Goal: Task Accomplishment & Management: Use online tool/utility

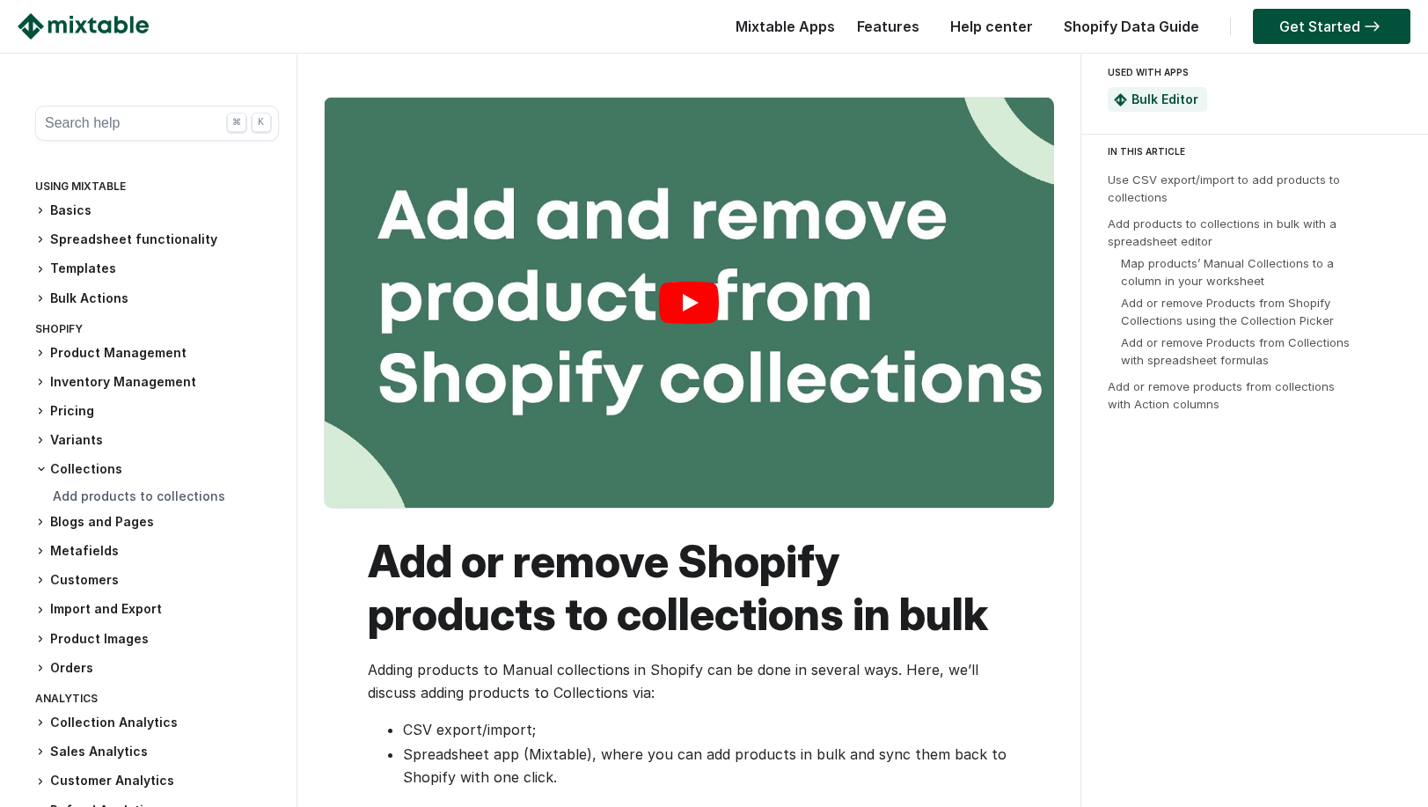
click at [690, 300] on link "Play" at bounding box center [690, 303] width 730 height 410
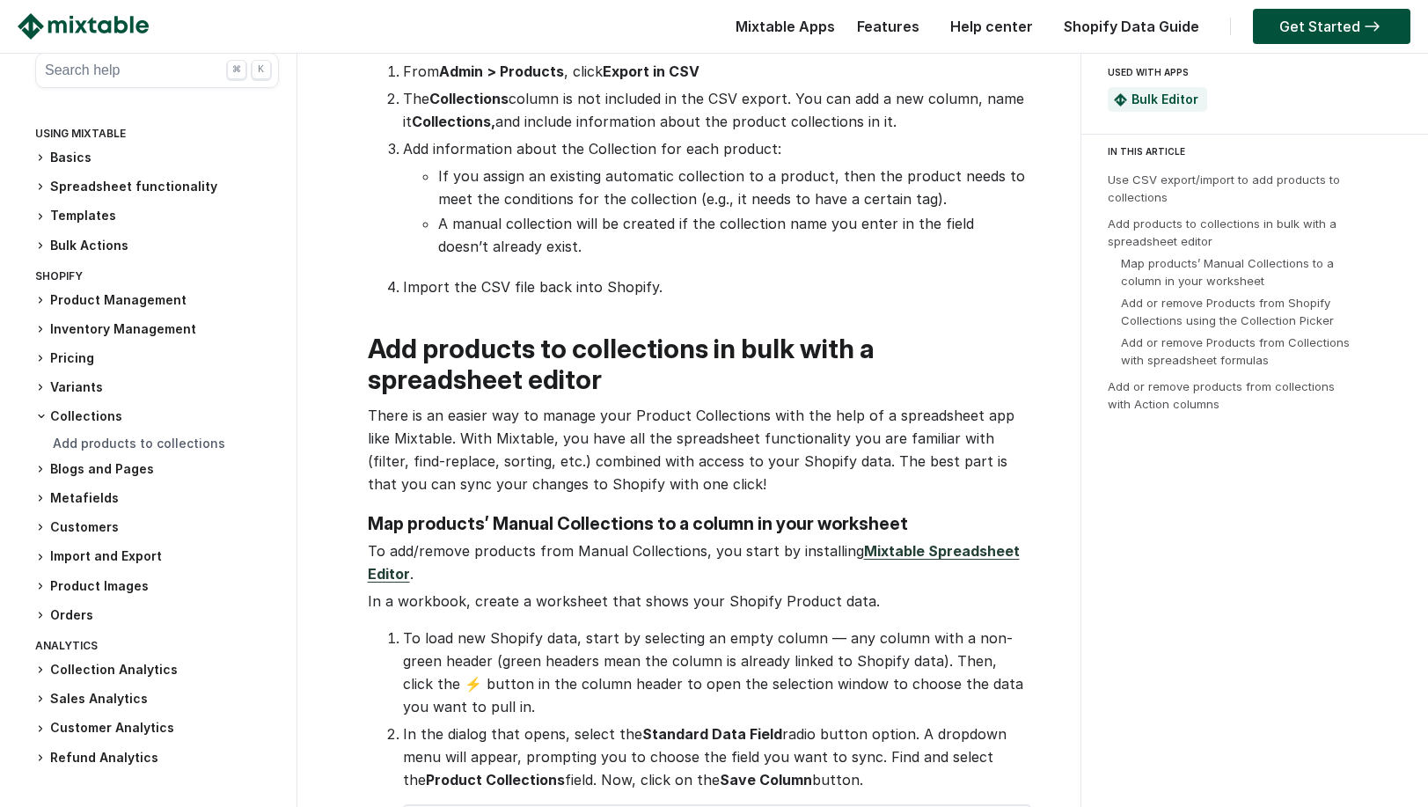
scroll to position [898, 0]
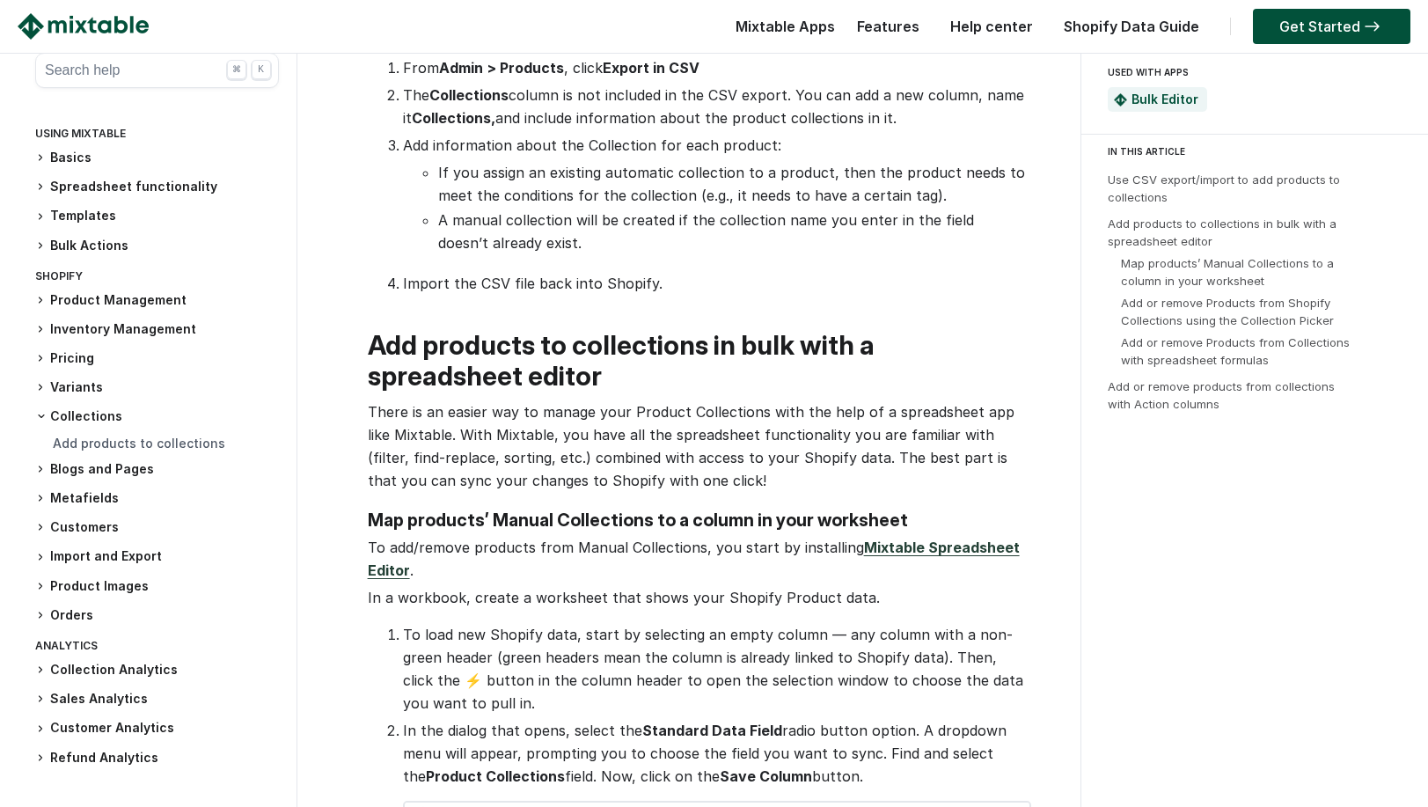
click at [907, 539] on link "Mixtable Spreadsheet Editor" at bounding box center [694, 559] width 652 height 40
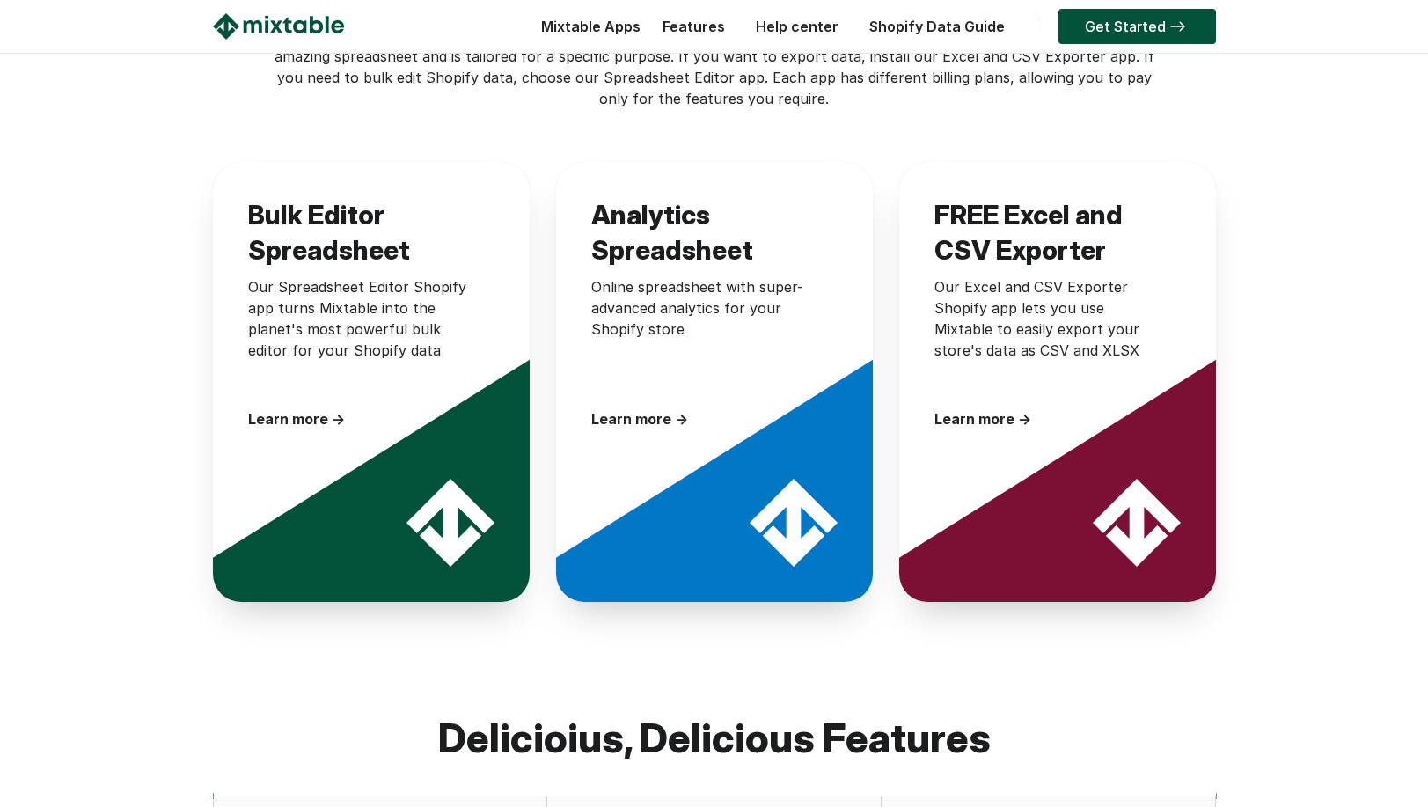
scroll to position [473, 0]
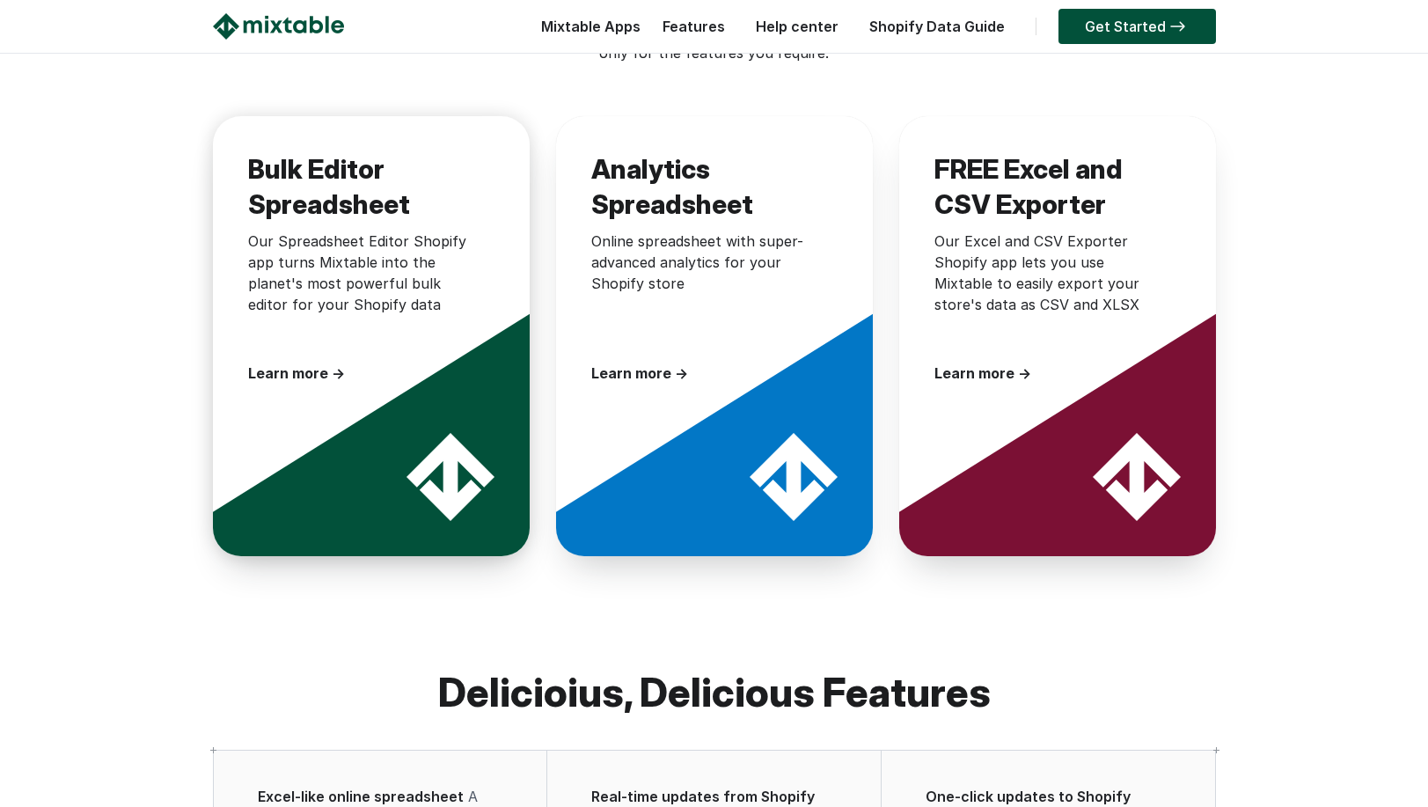
click at [288, 363] on div "Learn more →" at bounding box center [362, 373] width 229 height 21
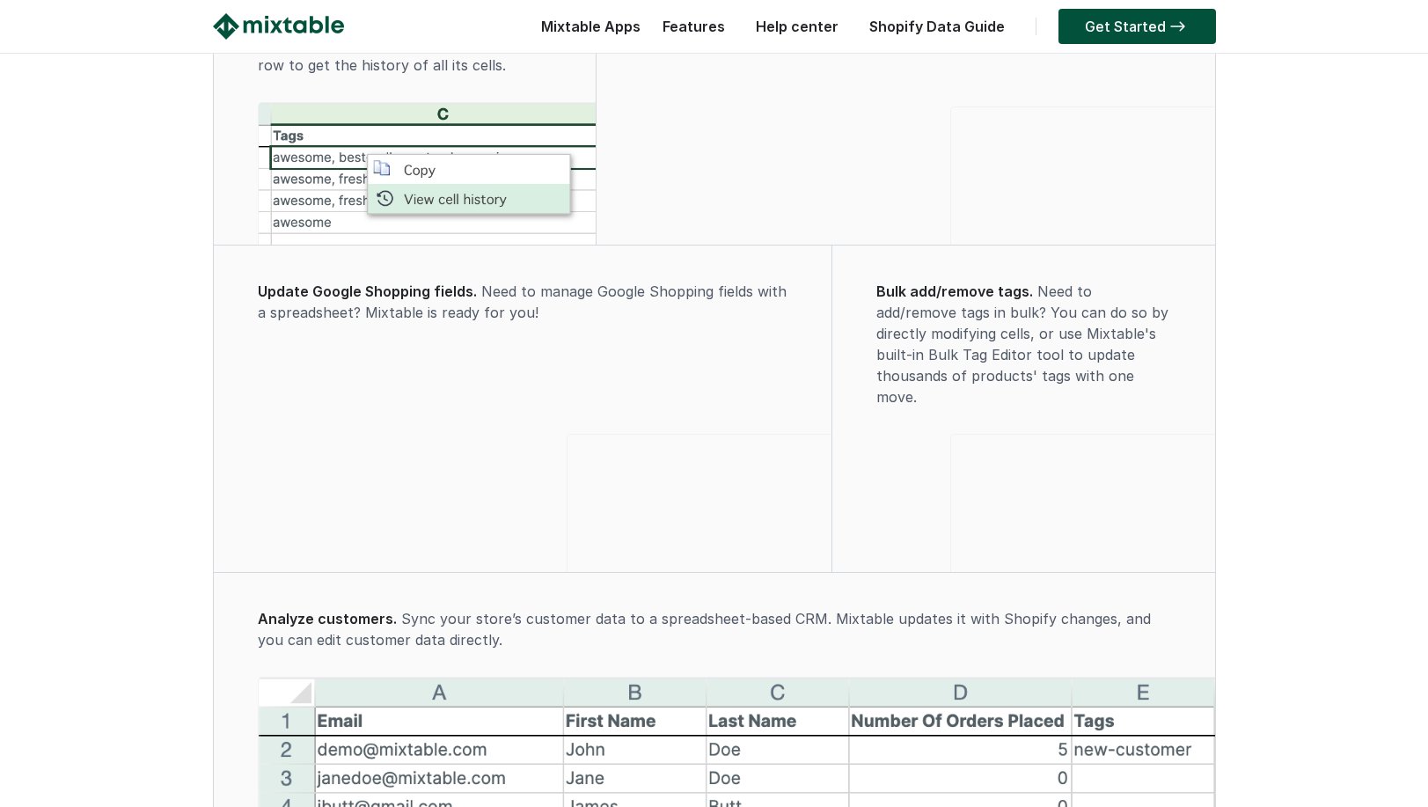
scroll to position [2824, 0]
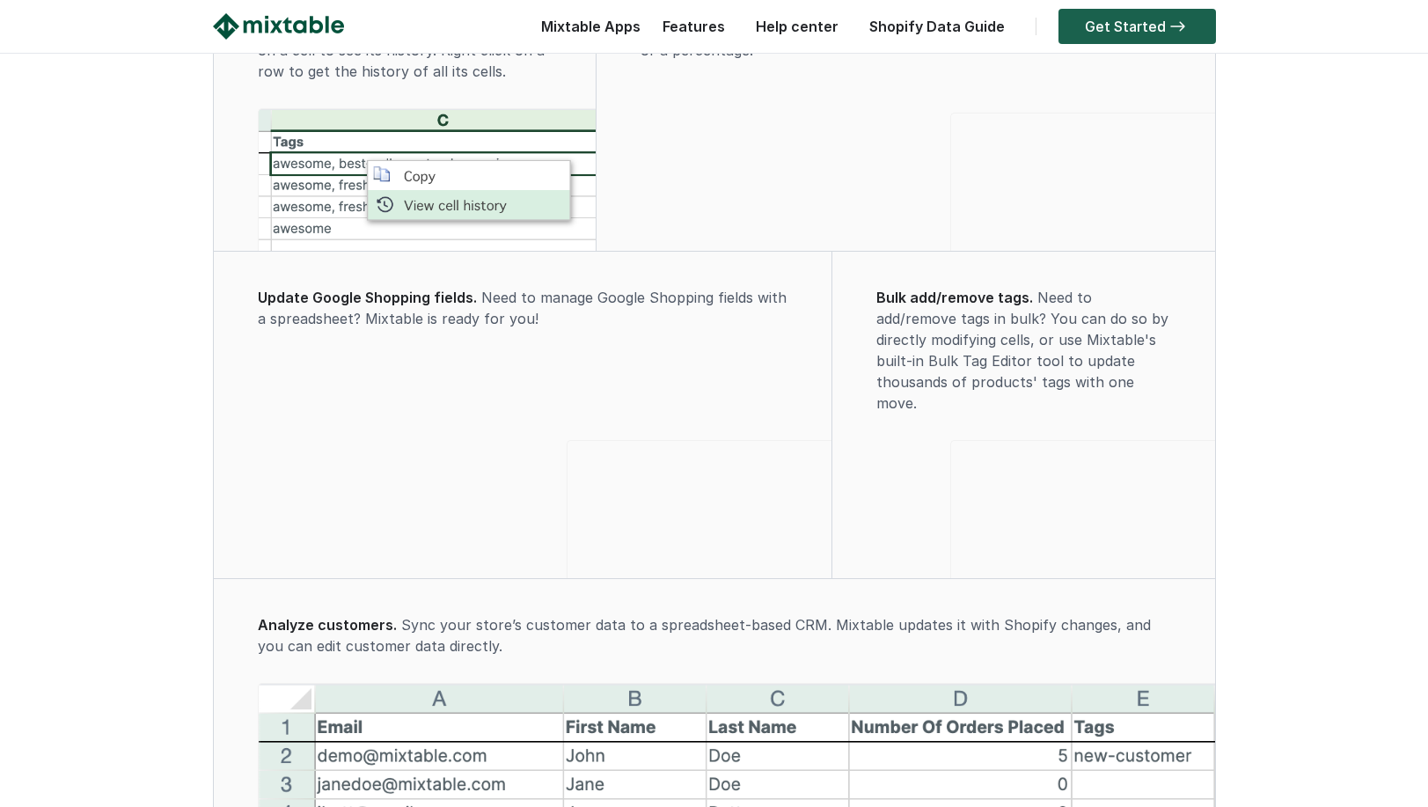
click at [1138, 21] on link "Get Started" at bounding box center [1138, 26] width 158 height 35
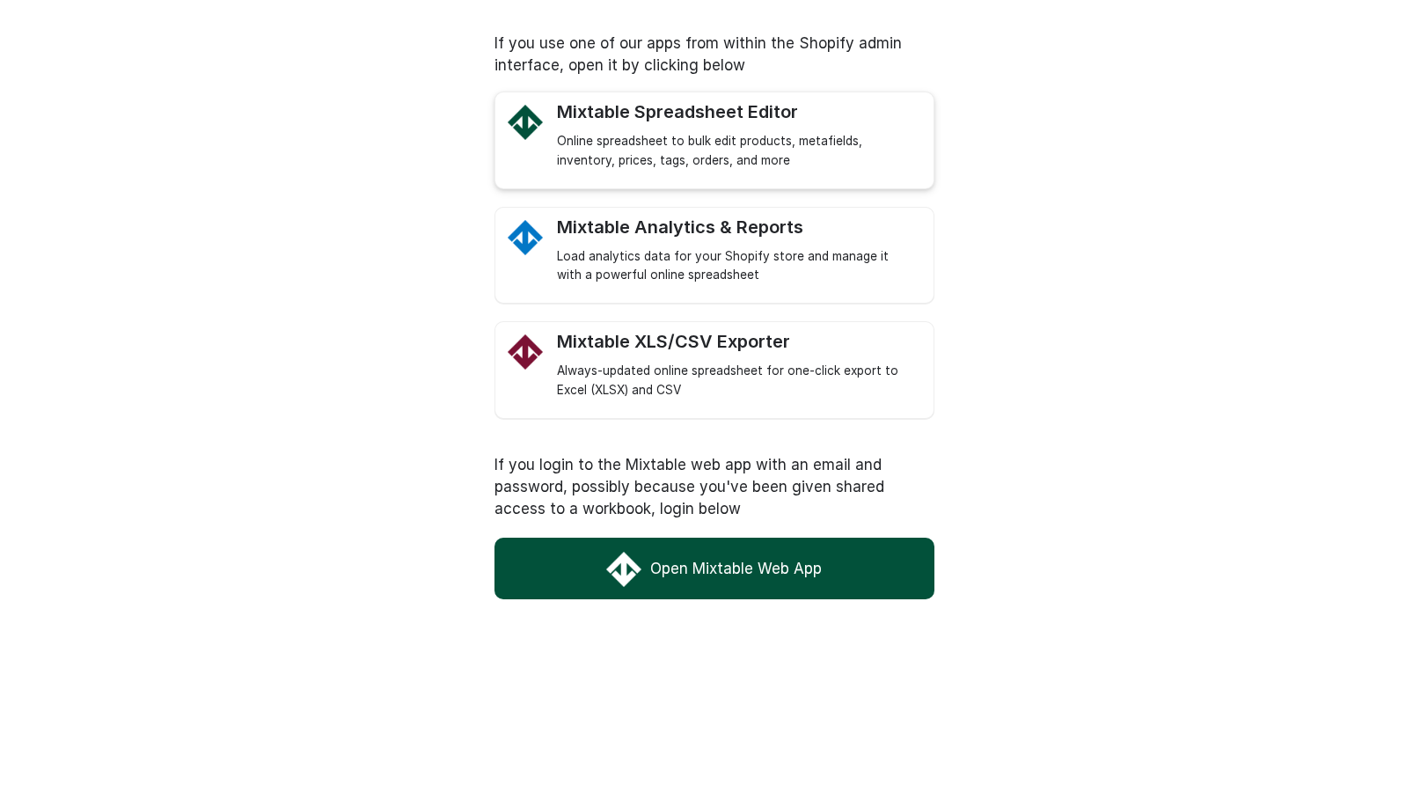
click at [531, 154] on div "Mixtable Spreadsheet Editor Online spreadsheet to bulk edit products, metafield…" at bounding box center [715, 141] width 440 height 98
click at [700, 153] on div "Online spreadsheet to bulk edit products, metafields, inventory, prices, tags, …" at bounding box center [736, 151] width 359 height 39
